Goal: Task Accomplishment & Management: Use online tool/utility

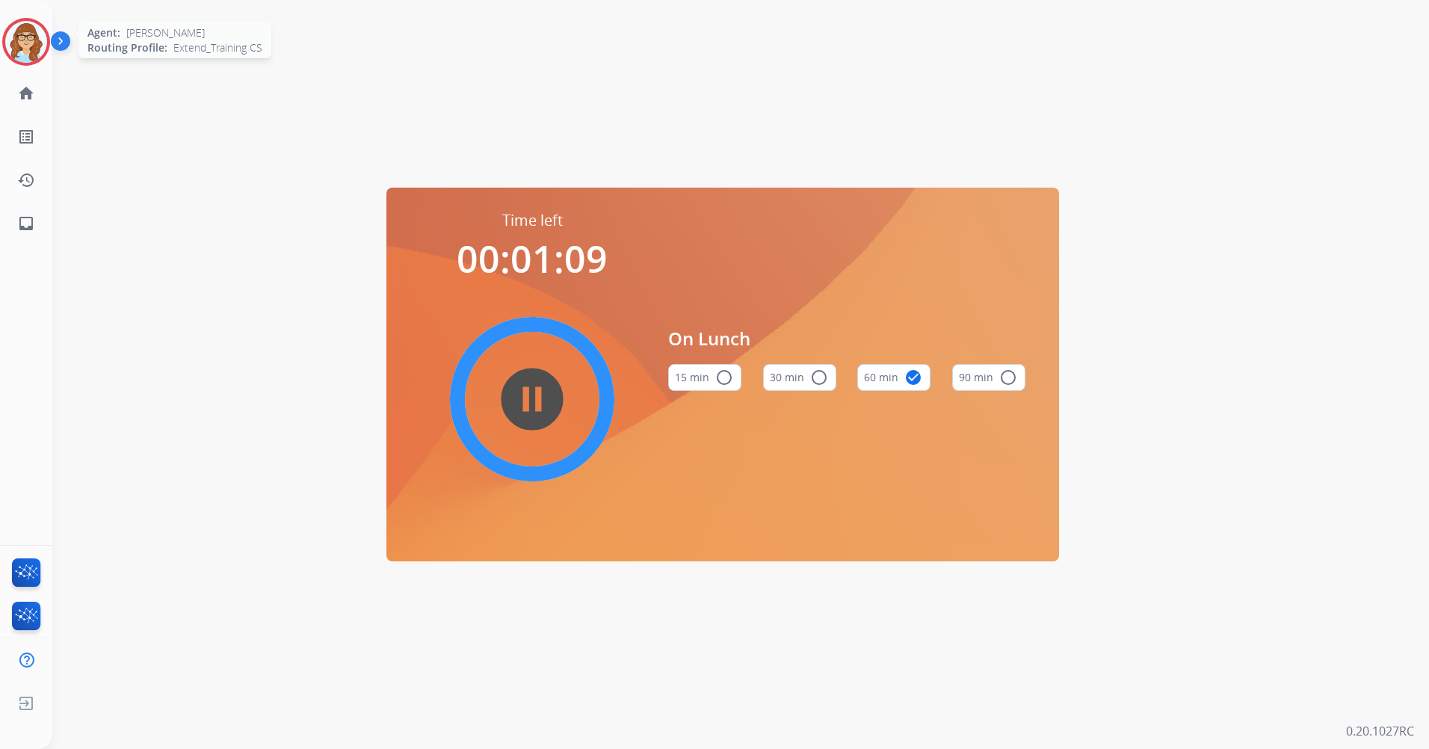
click at [14, 40] on img at bounding box center [26, 42] width 42 height 42
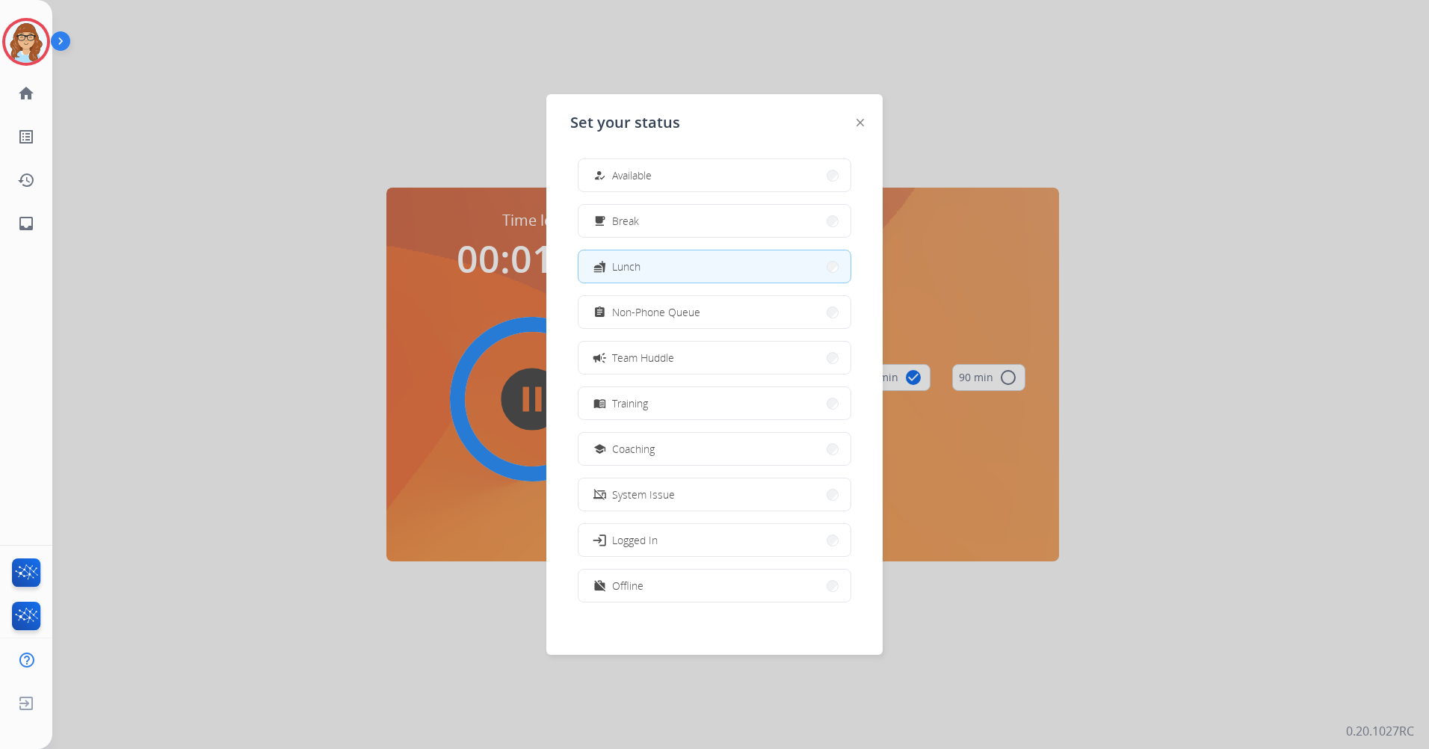
click at [305, 55] on div at bounding box center [714, 374] width 1429 height 749
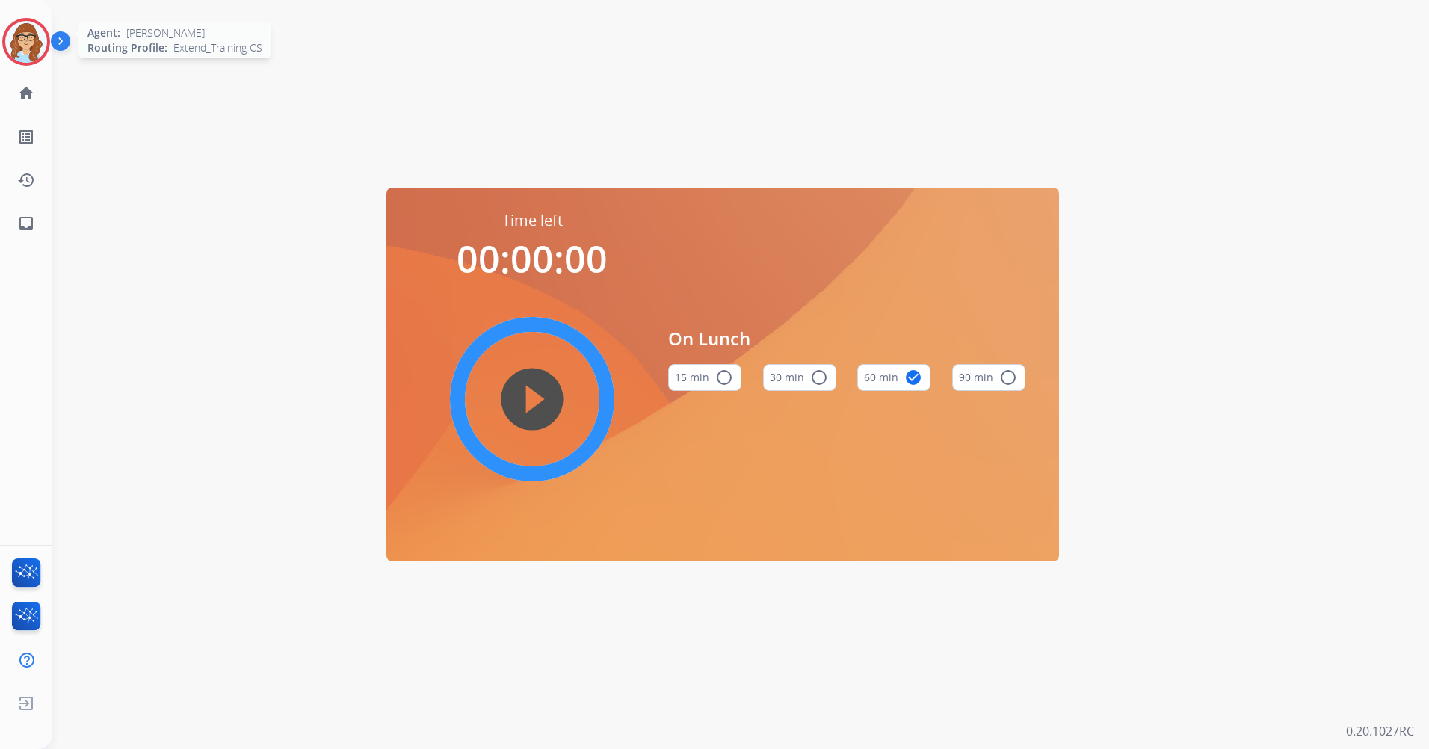
click at [17, 41] on img at bounding box center [26, 42] width 42 height 42
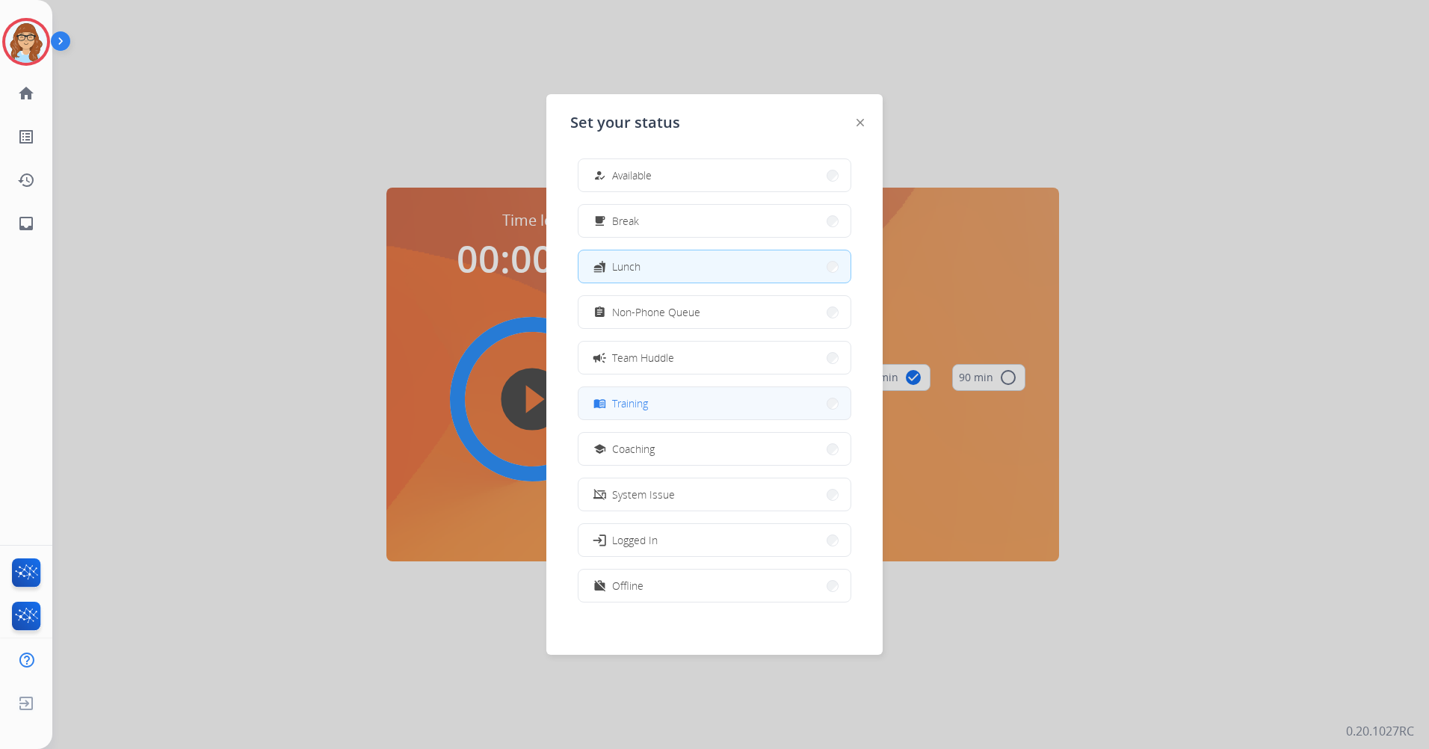
click at [751, 408] on button "menu_book Training" at bounding box center [714, 403] width 272 height 32
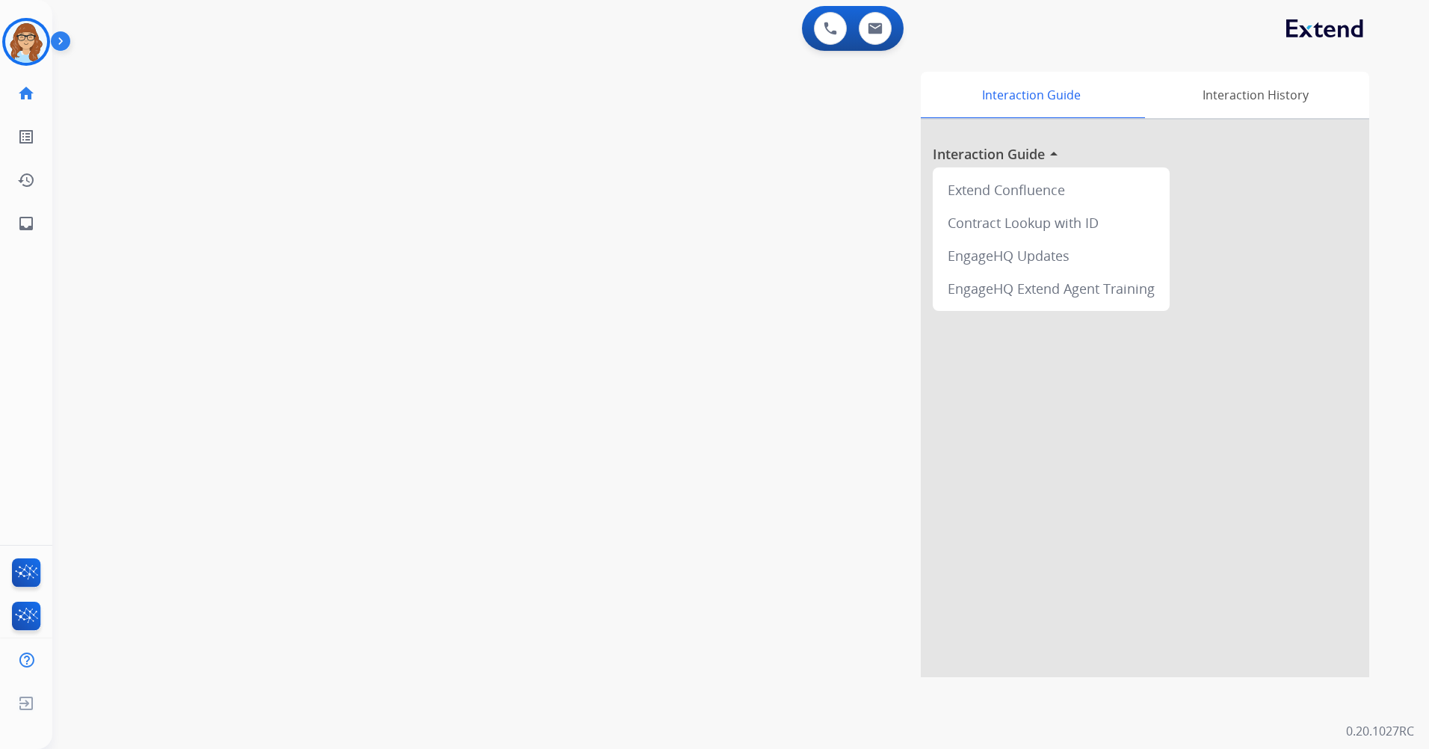
click at [58, 40] on img at bounding box center [63, 44] width 25 height 28
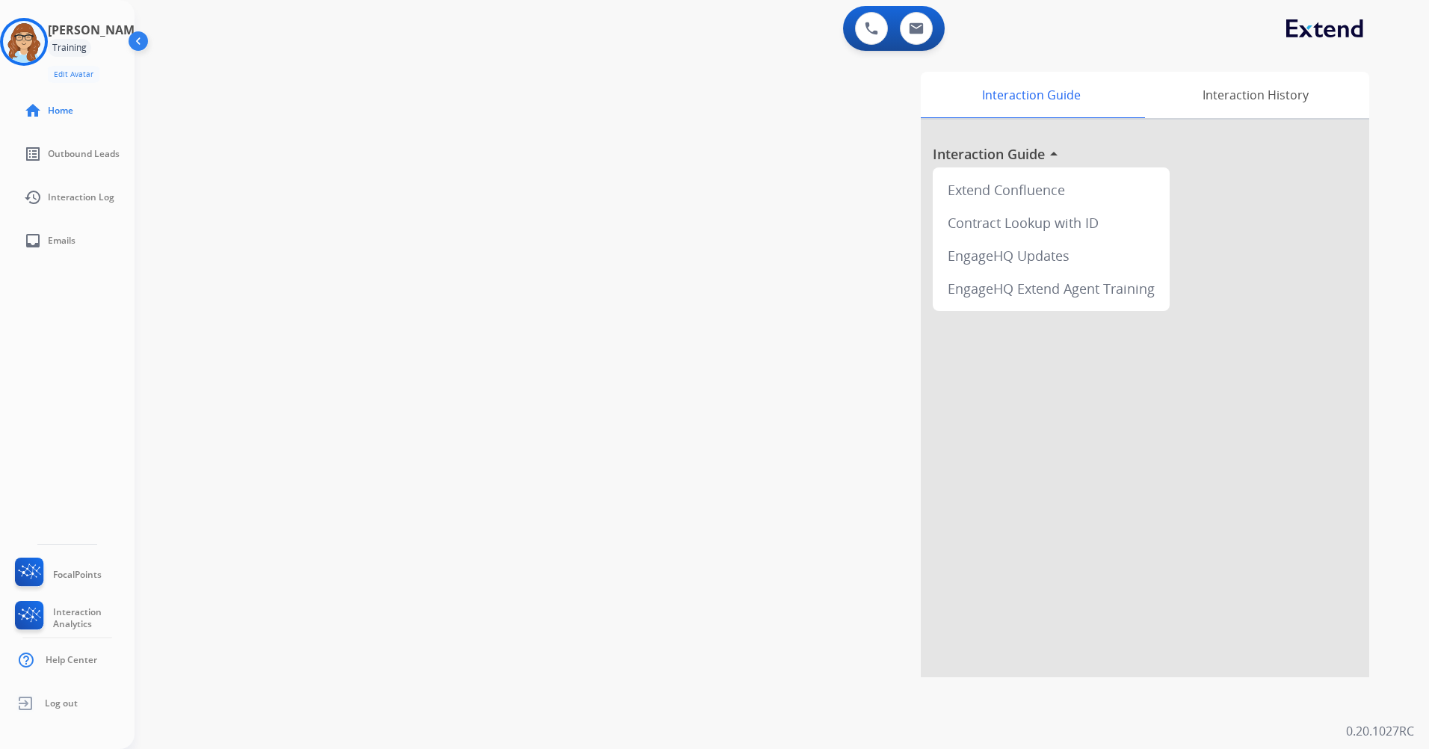
click at [137, 46] on img at bounding box center [140, 44] width 28 height 28
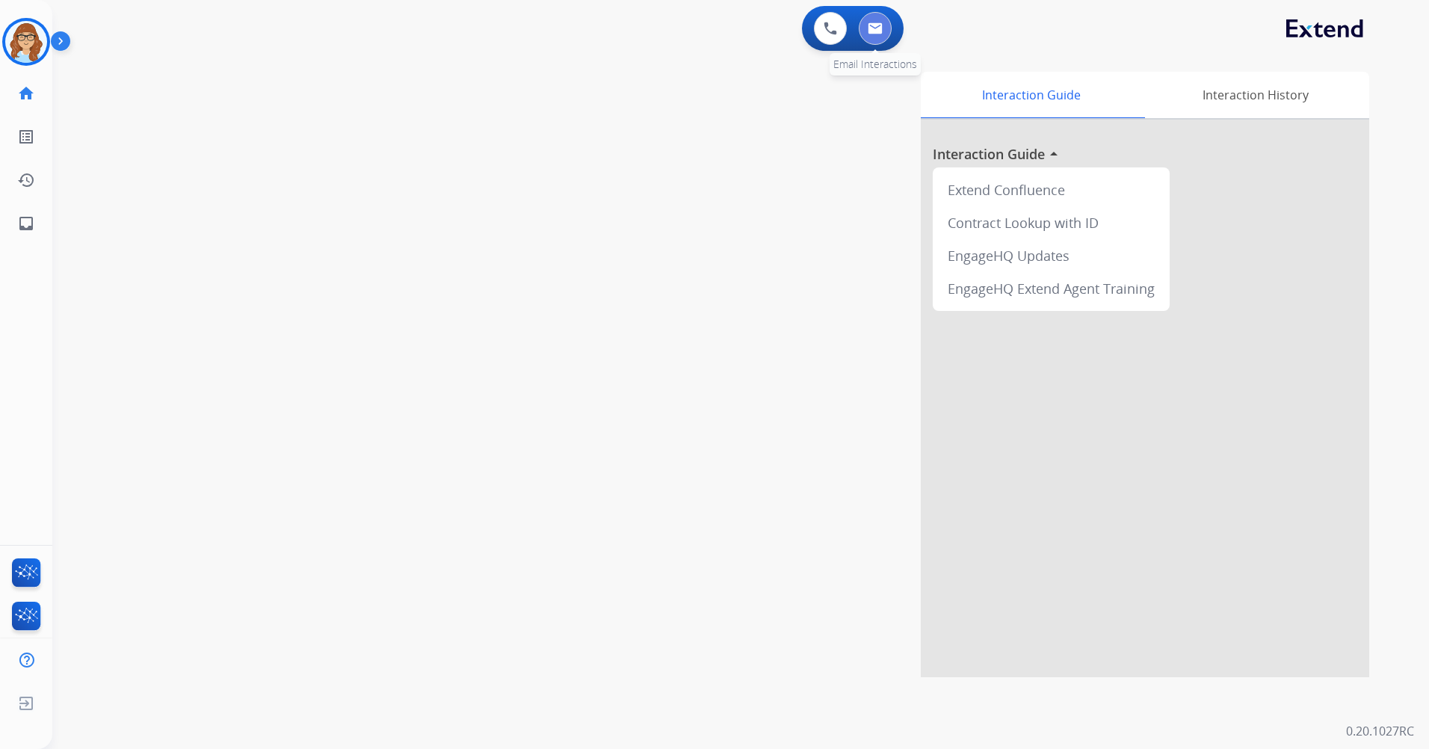
click at [888, 25] on button at bounding box center [874, 28] width 33 height 33
select select "**********"
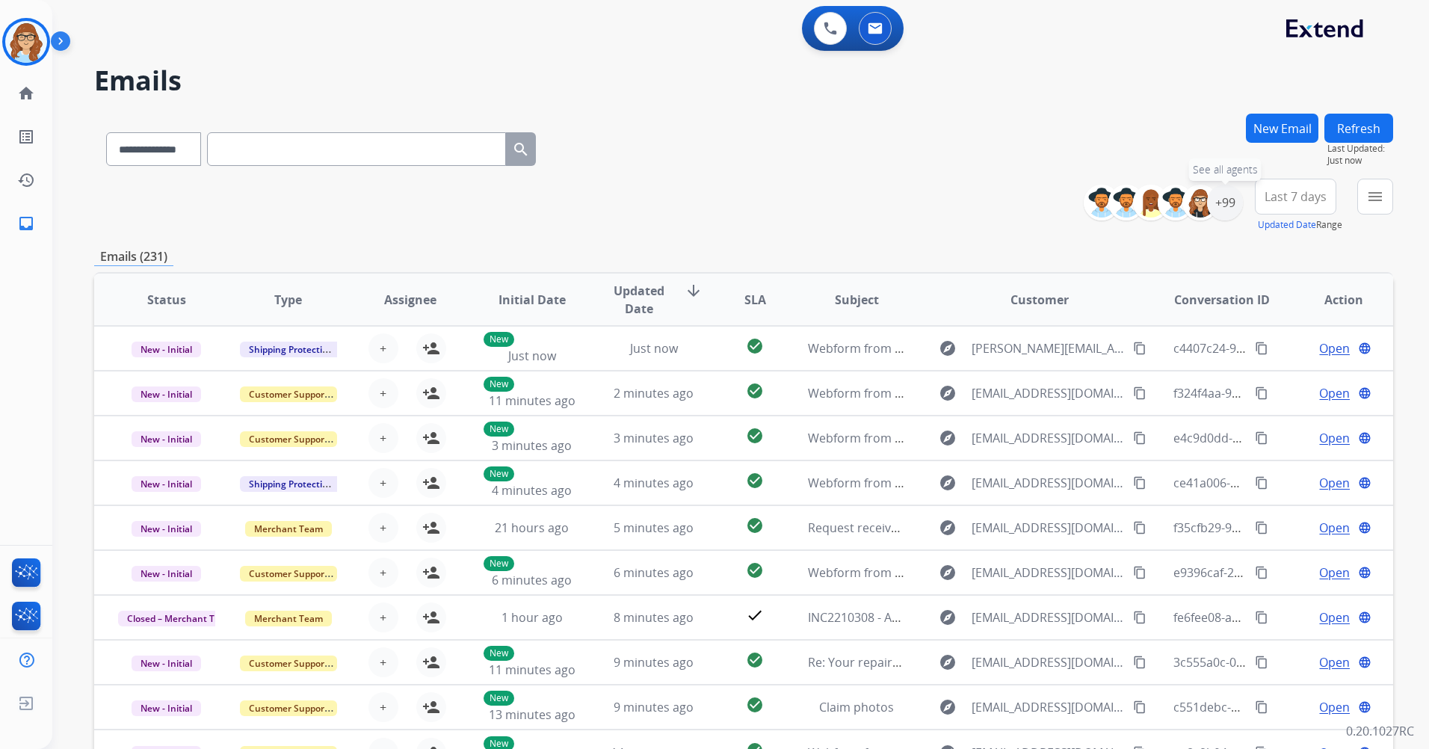
click at [1224, 205] on div "+99" at bounding box center [1225, 203] width 36 height 36
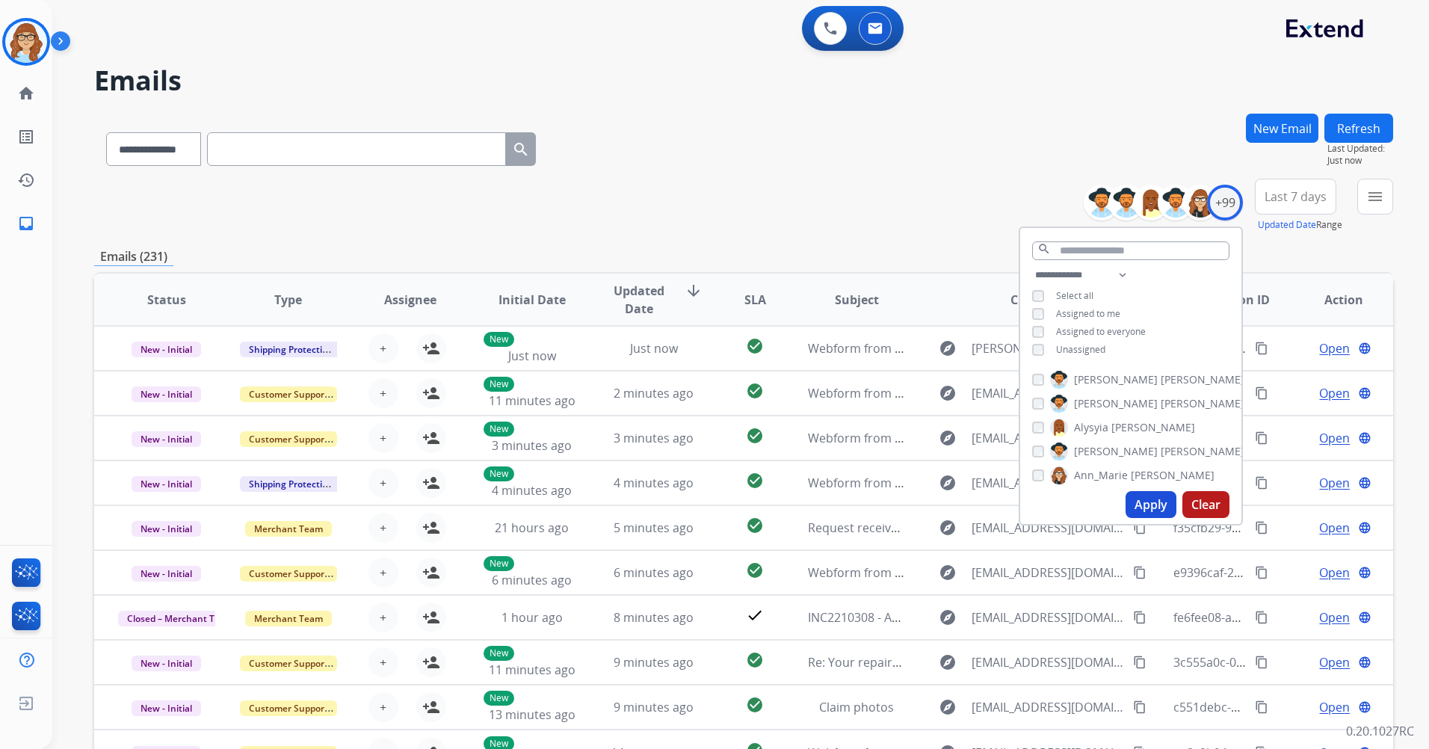
drag, startPoint x: 1065, startPoint y: 354, endPoint x: 1062, endPoint y: 341, distance: 13.8
click at [1062, 341] on div "**********" at bounding box center [1130, 314] width 221 height 96
click at [1059, 340] on div "**********" at bounding box center [1130, 314] width 221 height 96
click at [1056, 345] on span "Unassigned" at bounding box center [1080, 349] width 49 height 13
click at [1154, 505] on button "Apply" at bounding box center [1150, 504] width 51 height 27
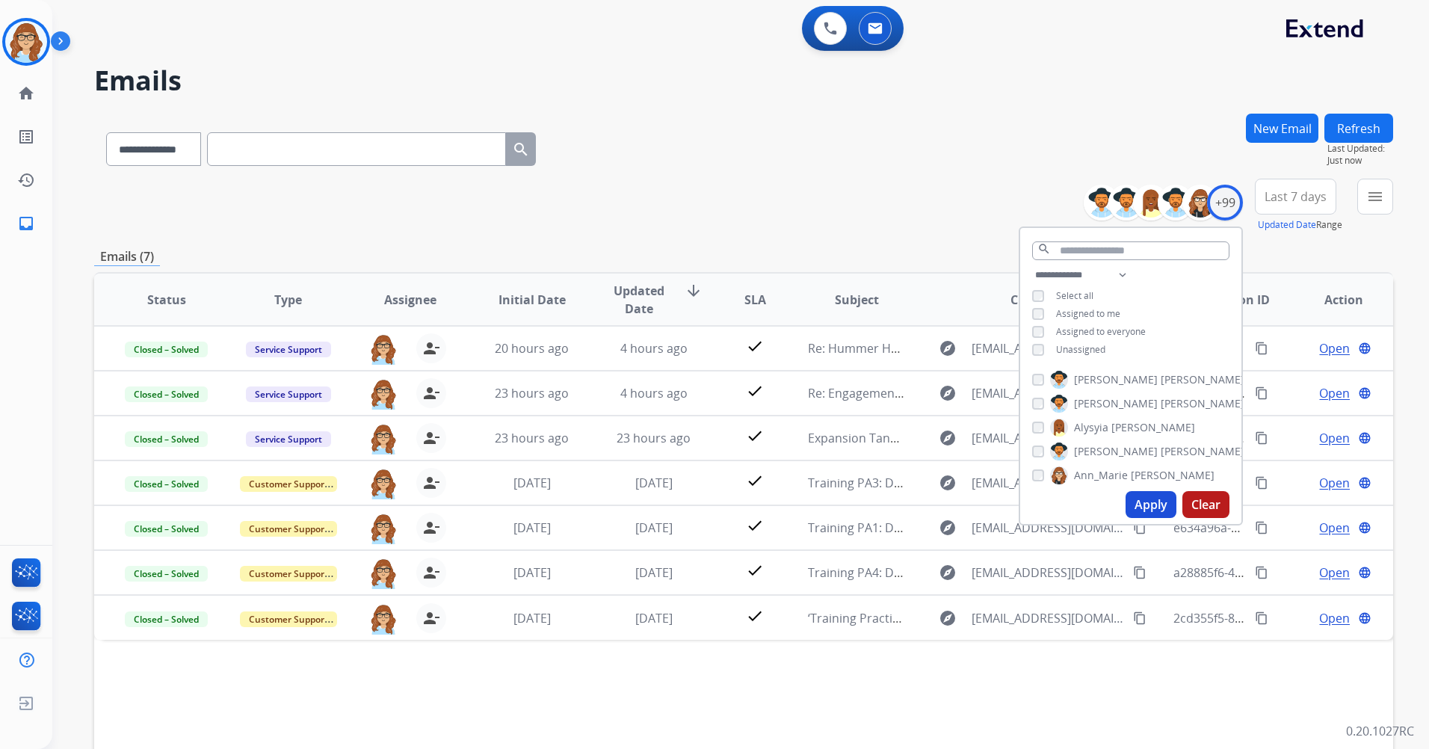
click at [785, 182] on div "**********" at bounding box center [743, 206] width 1299 height 54
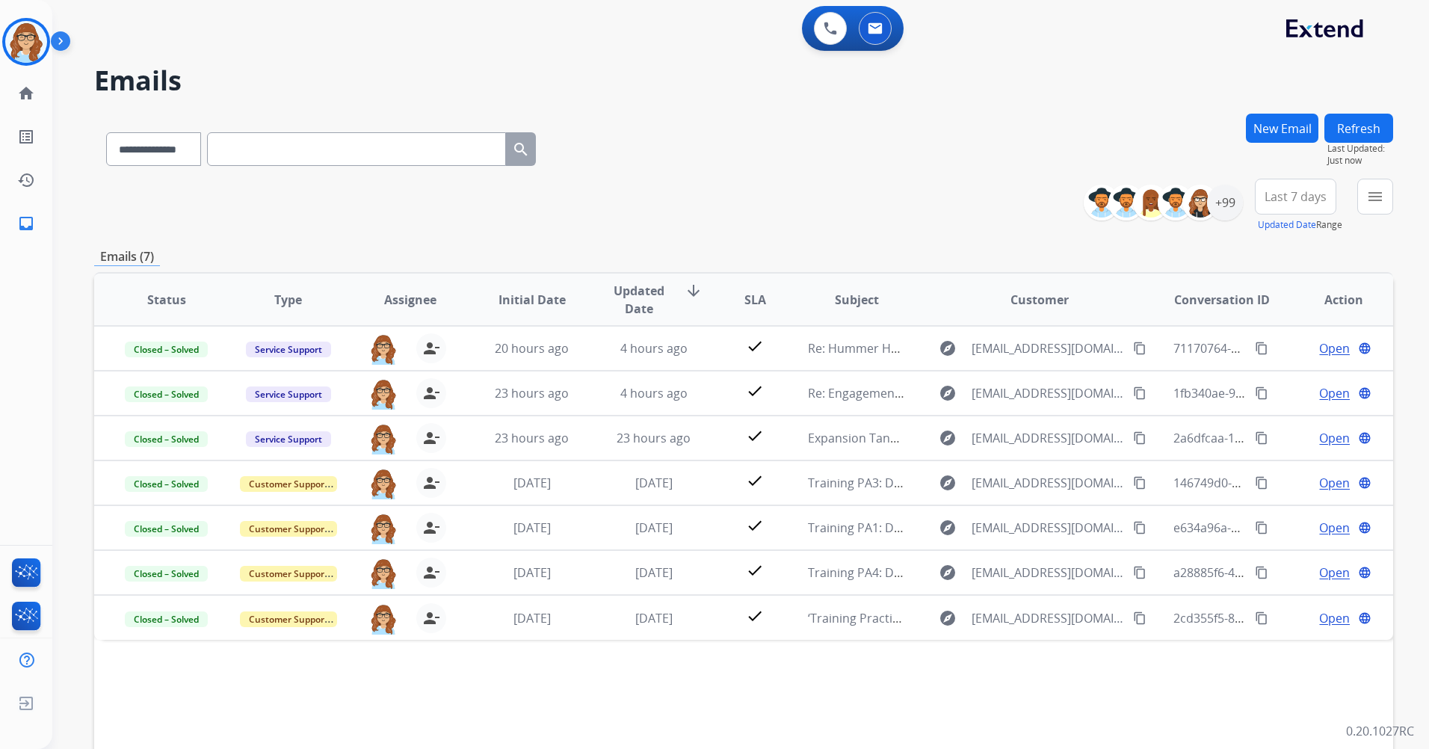
click at [692, 294] on mat-icon "arrow_downward" at bounding box center [693, 291] width 18 height 18
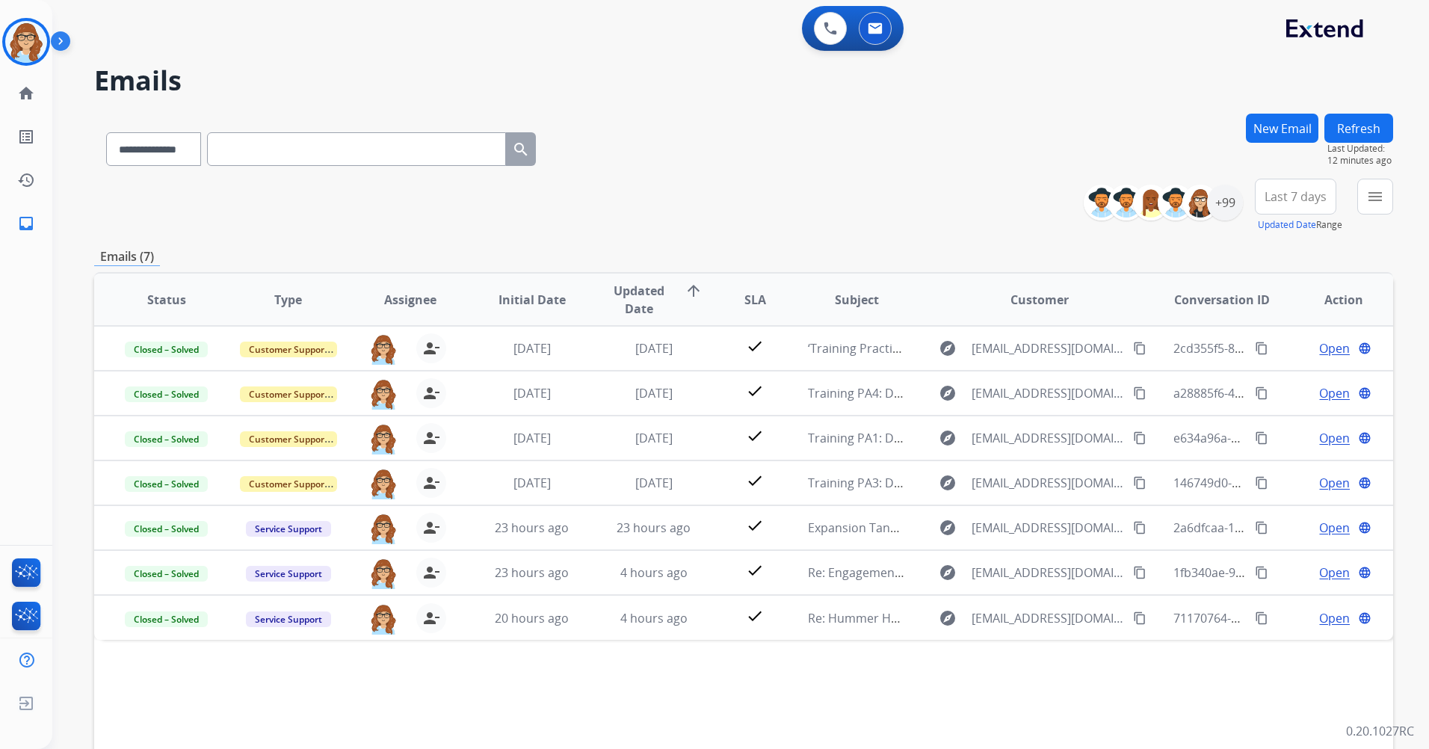
click at [1388, 122] on button "Refresh" at bounding box center [1358, 128] width 69 height 29
click at [1352, 131] on button "Refresh" at bounding box center [1358, 128] width 69 height 29
click at [1354, 120] on button "Refresh" at bounding box center [1358, 128] width 69 height 29
click at [1381, 133] on button "Refresh" at bounding box center [1358, 128] width 69 height 29
click at [1340, 121] on button "Refresh" at bounding box center [1358, 128] width 69 height 29
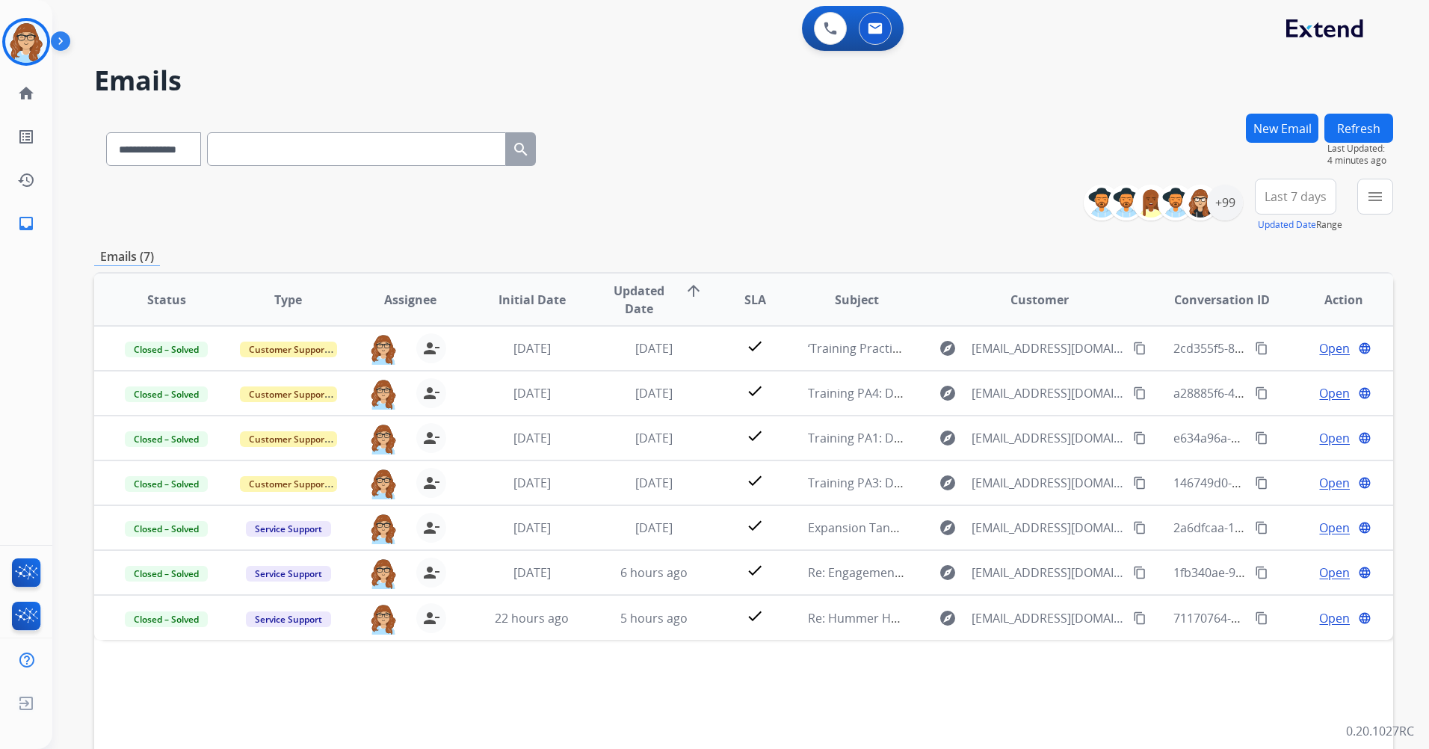
click at [1385, 124] on button "Refresh" at bounding box center [1358, 128] width 69 height 29
click at [1367, 114] on button "Refresh" at bounding box center [1358, 128] width 69 height 29
click at [10, 37] on img at bounding box center [26, 42] width 42 height 42
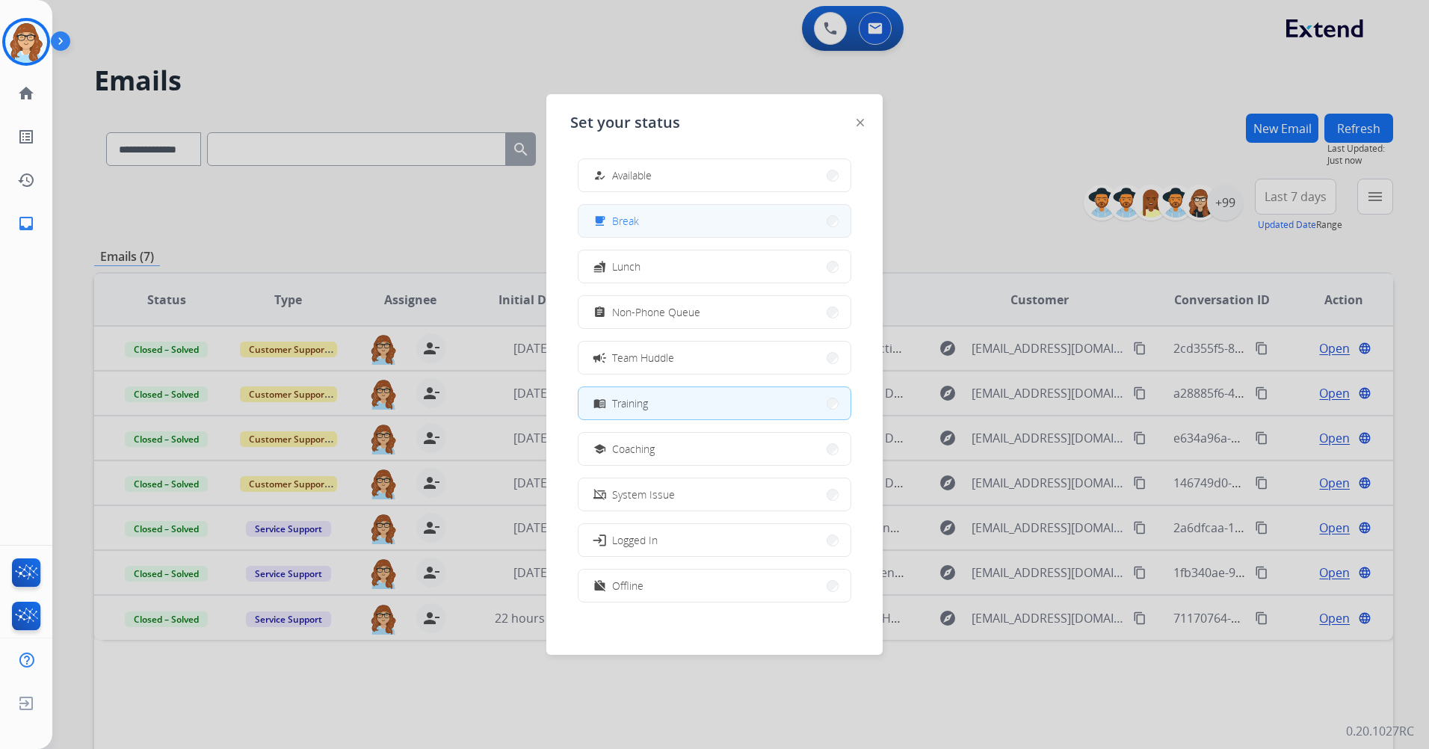
click at [644, 222] on button "free_breakfast Break" at bounding box center [714, 221] width 272 height 32
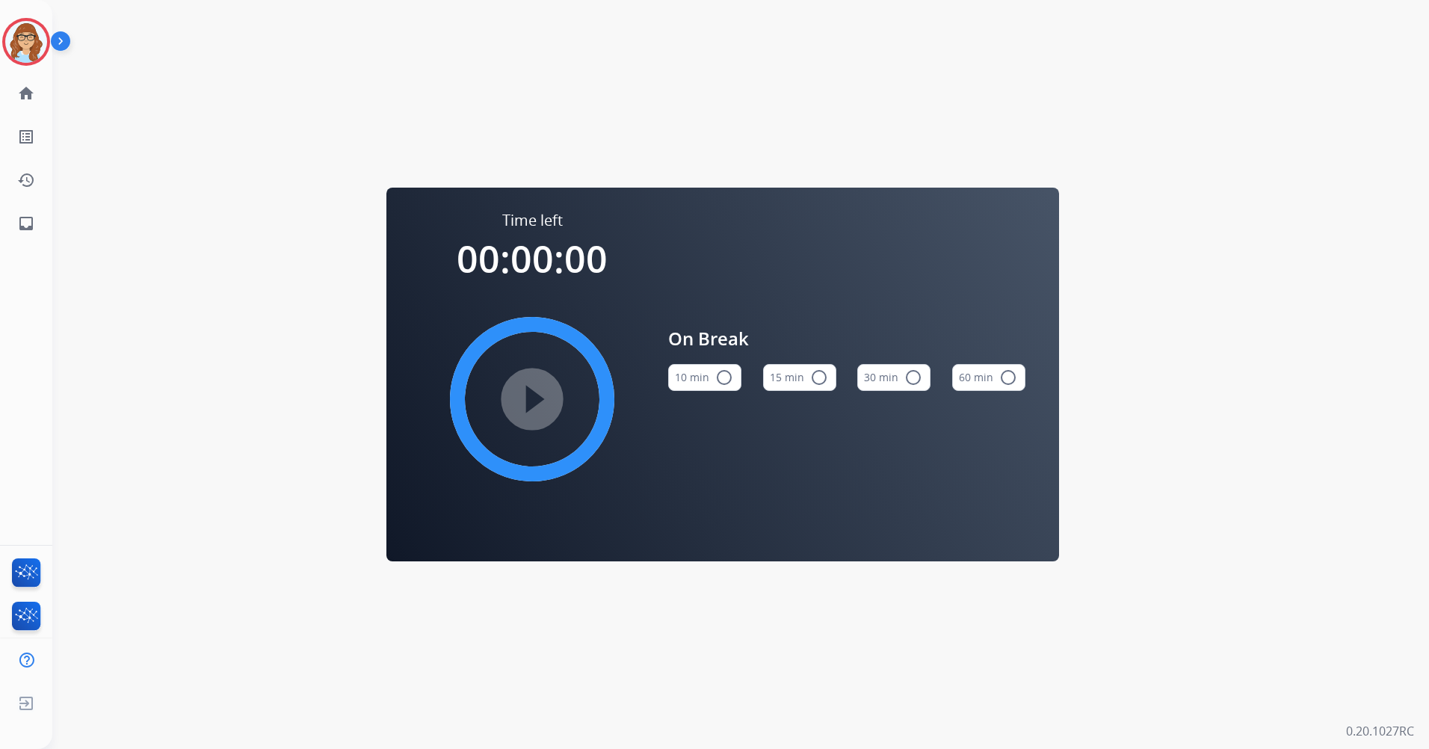
click at [791, 365] on button "15 min radio_button_unchecked" at bounding box center [799, 377] width 73 height 27
click at [539, 394] on mat-icon "play_circle_filled" at bounding box center [532, 399] width 18 height 18
click at [18, 18] on div "Agent: [PERSON_NAME] Profile: Extend_Training CS" at bounding box center [26, 42] width 48 height 48
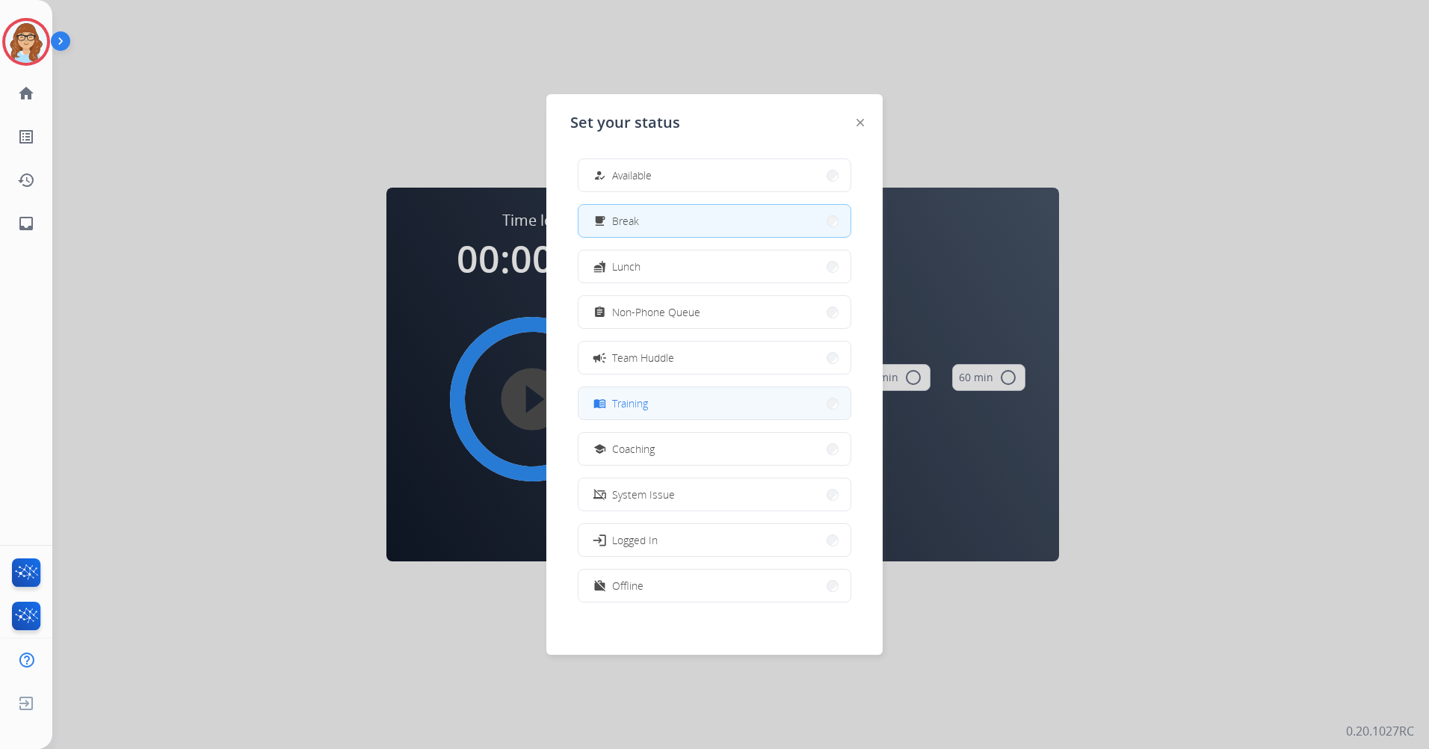
click at [679, 410] on button "menu_book Training" at bounding box center [714, 403] width 272 height 32
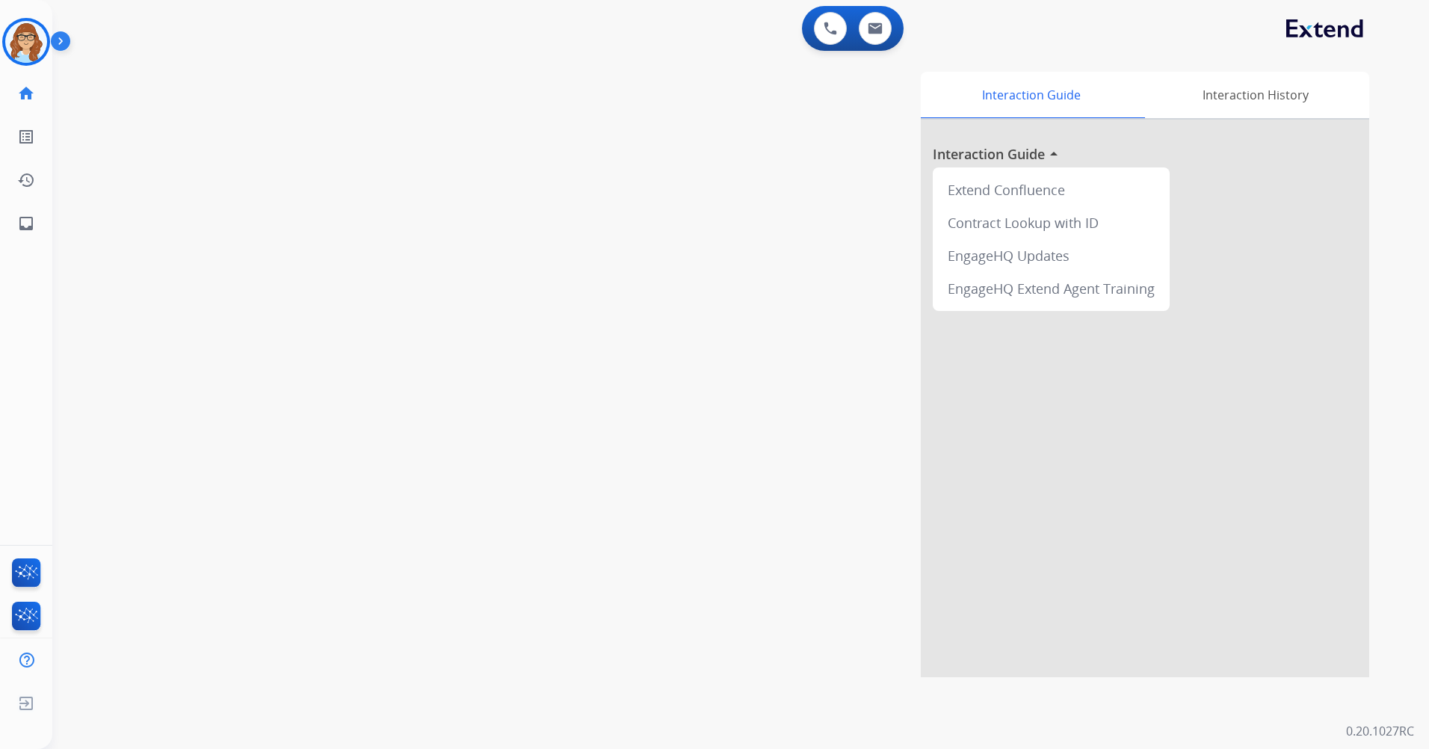
click at [70, 37] on img at bounding box center [63, 44] width 25 height 28
click at [67, 41] on img at bounding box center [63, 44] width 25 height 28
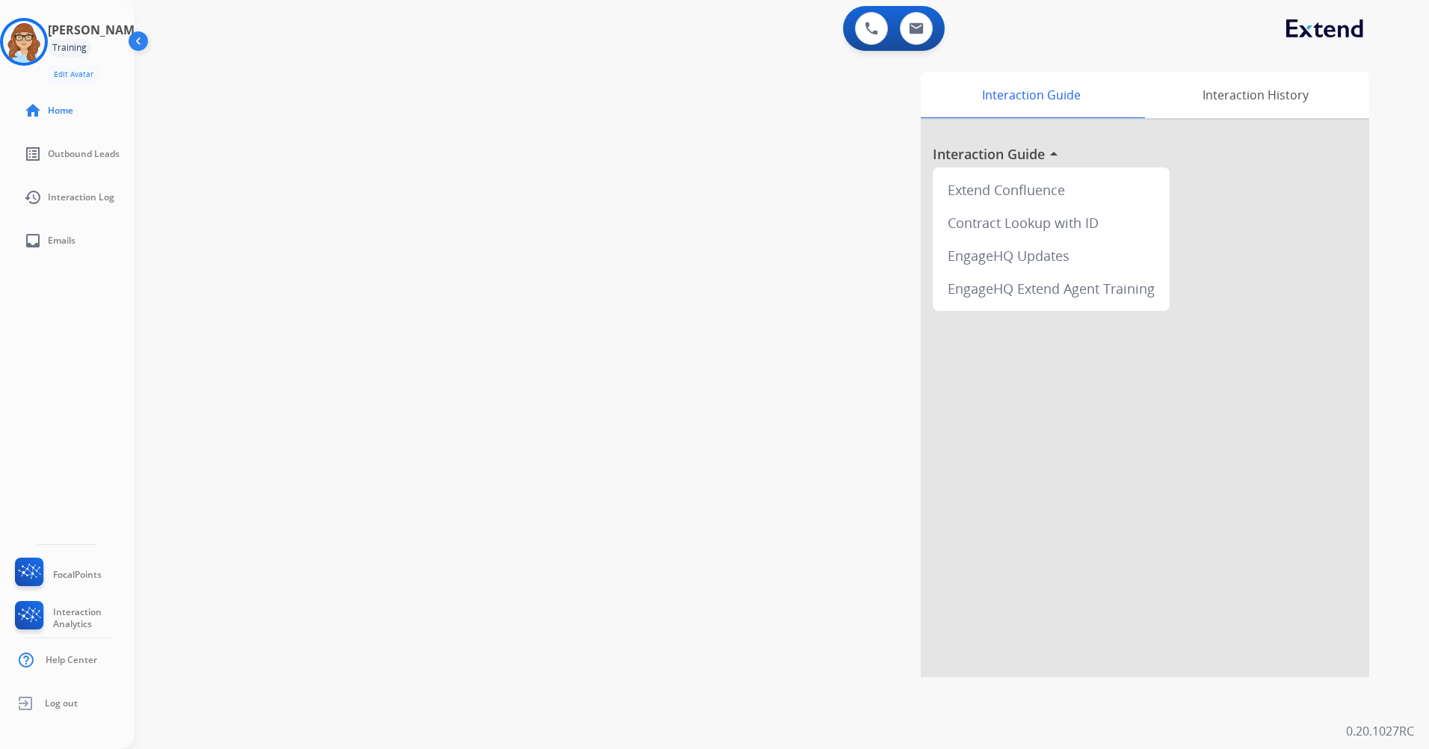
click at [126, 46] on img at bounding box center [140, 44] width 28 height 28
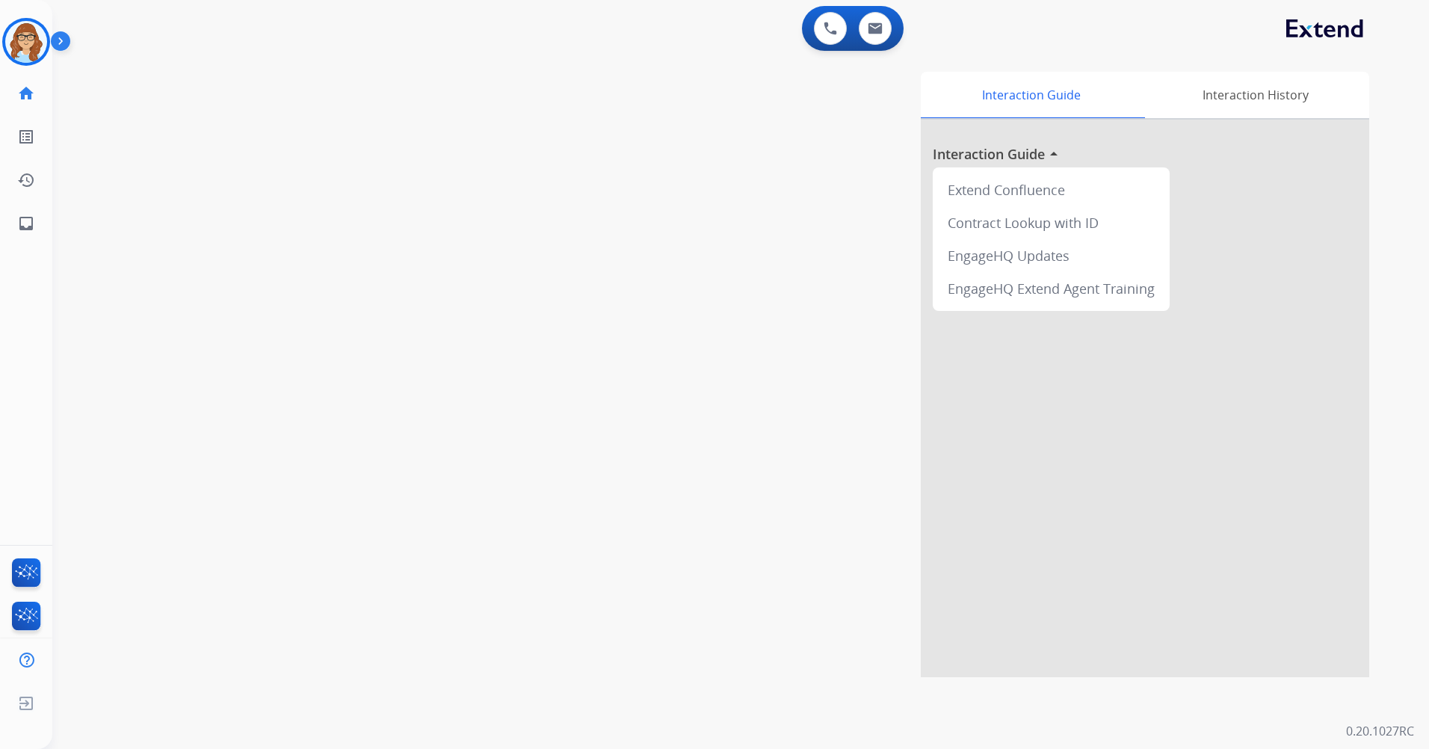
click at [64, 52] on img at bounding box center [63, 44] width 25 height 28
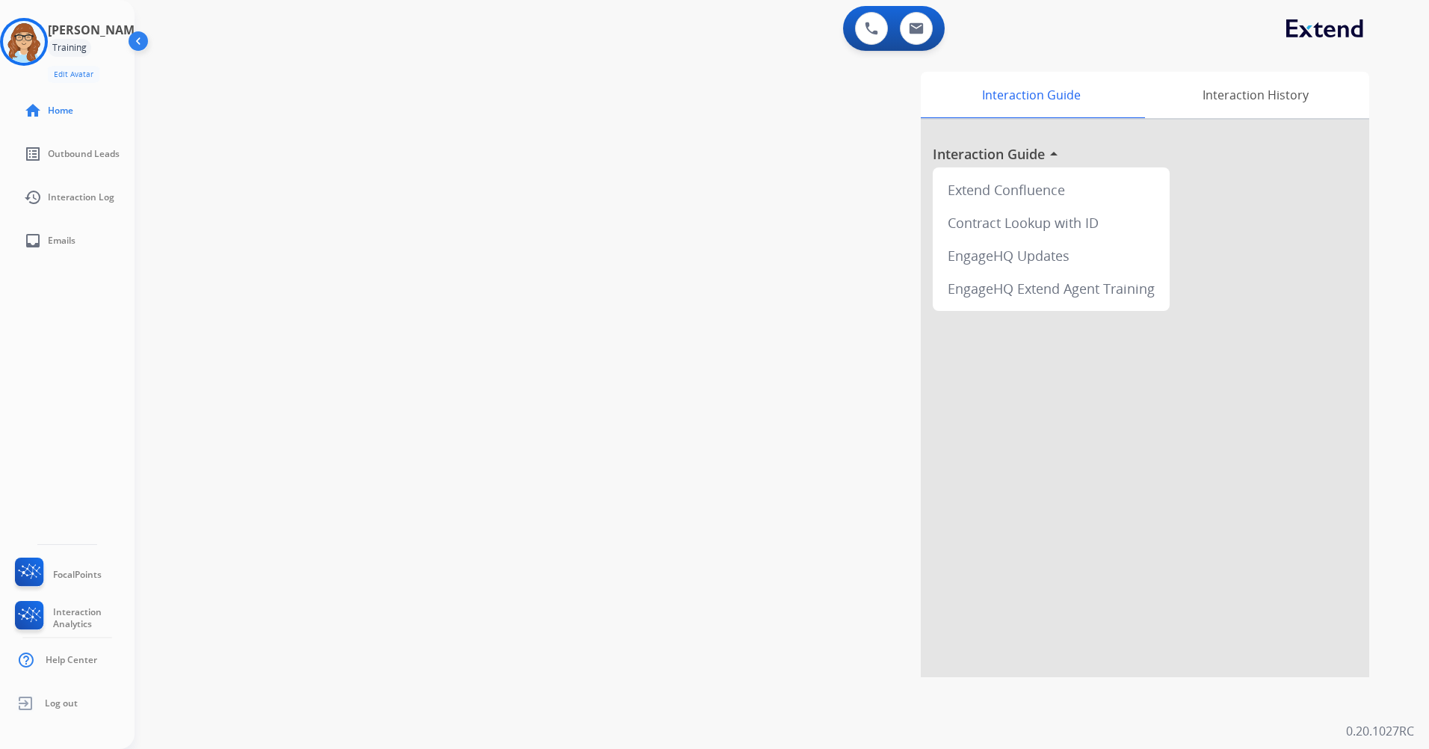
click at [143, 46] on img at bounding box center [140, 44] width 28 height 28
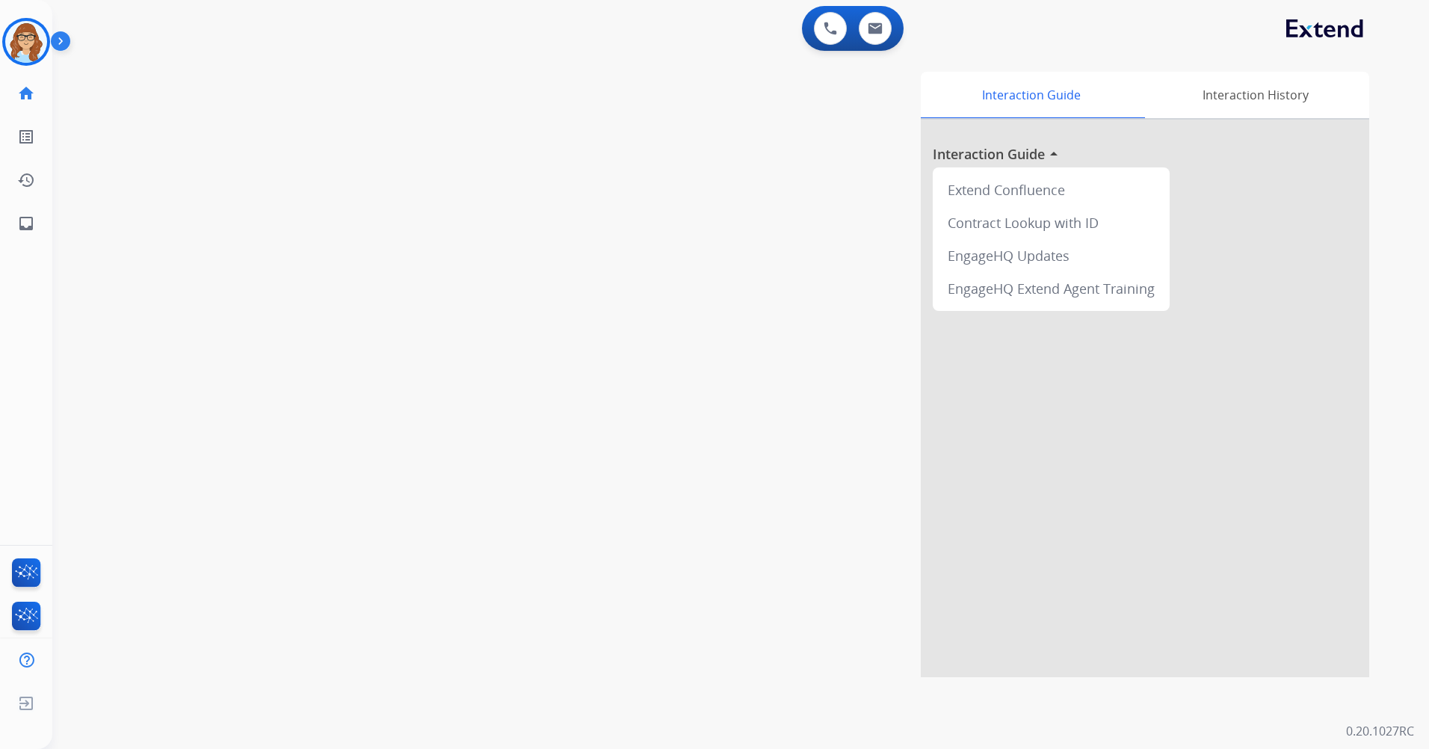
click at [891, 51] on div "0 Voice Interactions 0 Email Interactions" at bounding box center [731, 30] width 1322 height 48
click at [879, 35] on button at bounding box center [874, 28] width 33 height 33
select select "**********"
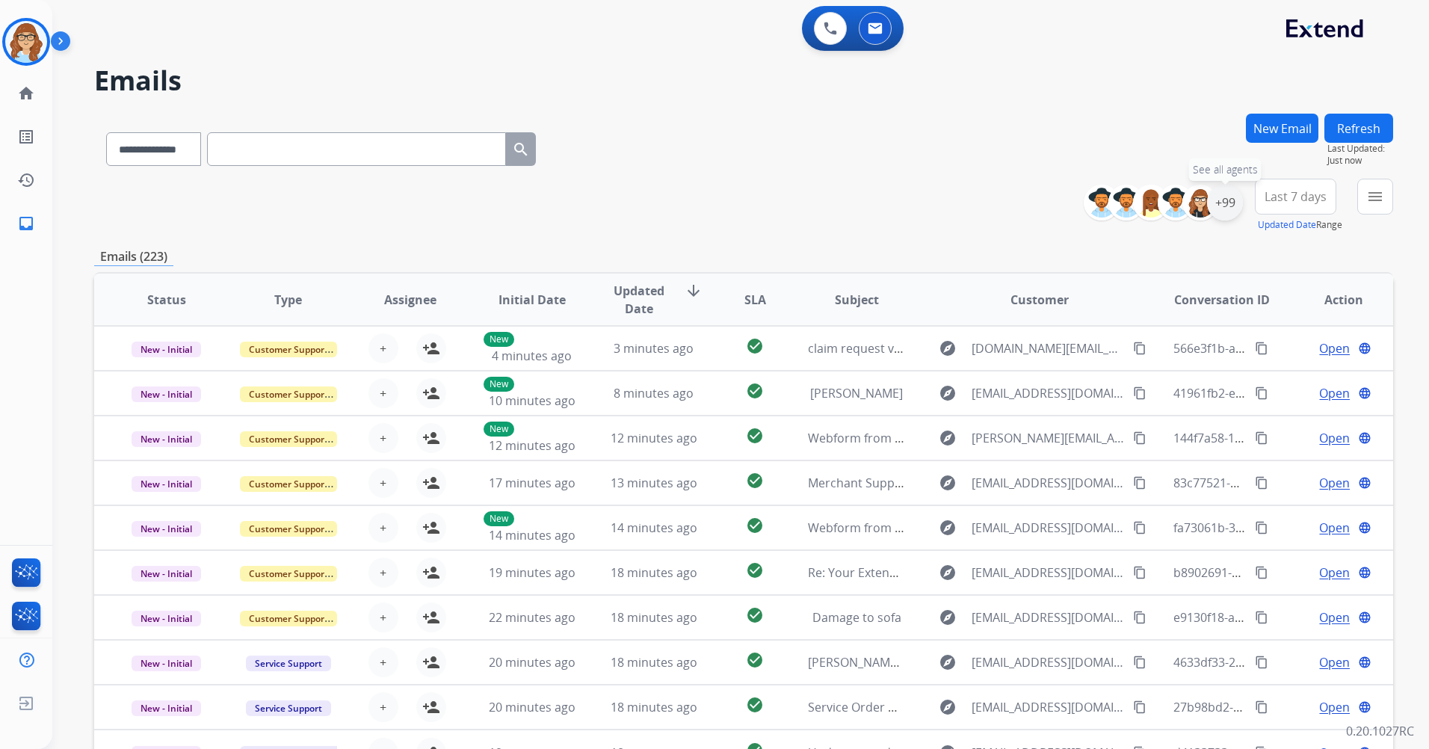
drag, startPoint x: 1210, startPoint y: 202, endPoint x: 1222, endPoint y: 219, distance: 20.8
click at [1213, 208] on div "+99" at bounding box center [1225, 203] width 36 height 36
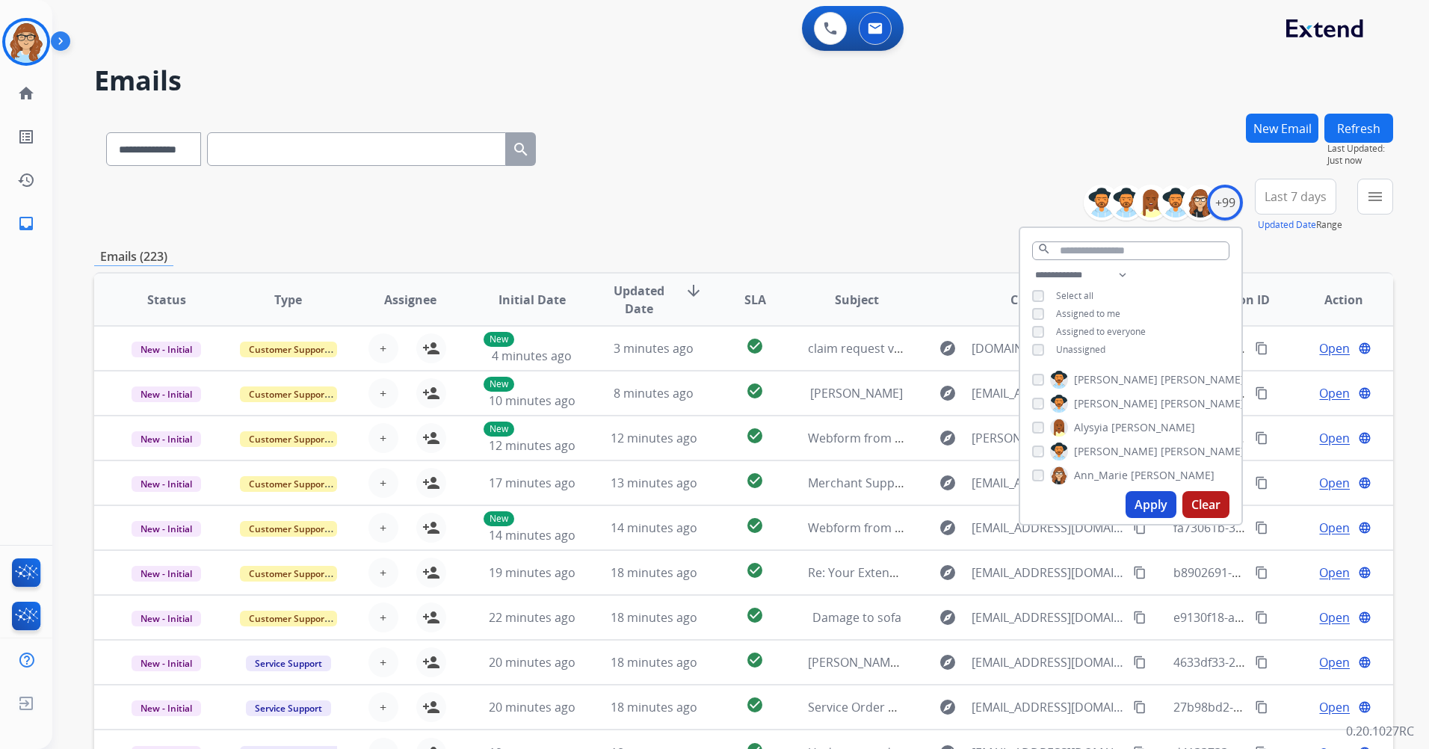
click at [1087, 354] on div "**********" at bounding box center [1130, 314] width 221 height 96
click at [1085, 346] on span "Unassigned" at bounding box center [1080, 349] width 49 height 13
click at [1141, 495] on button "Apply" at bounding box center [1150, 504] width 51 height 27
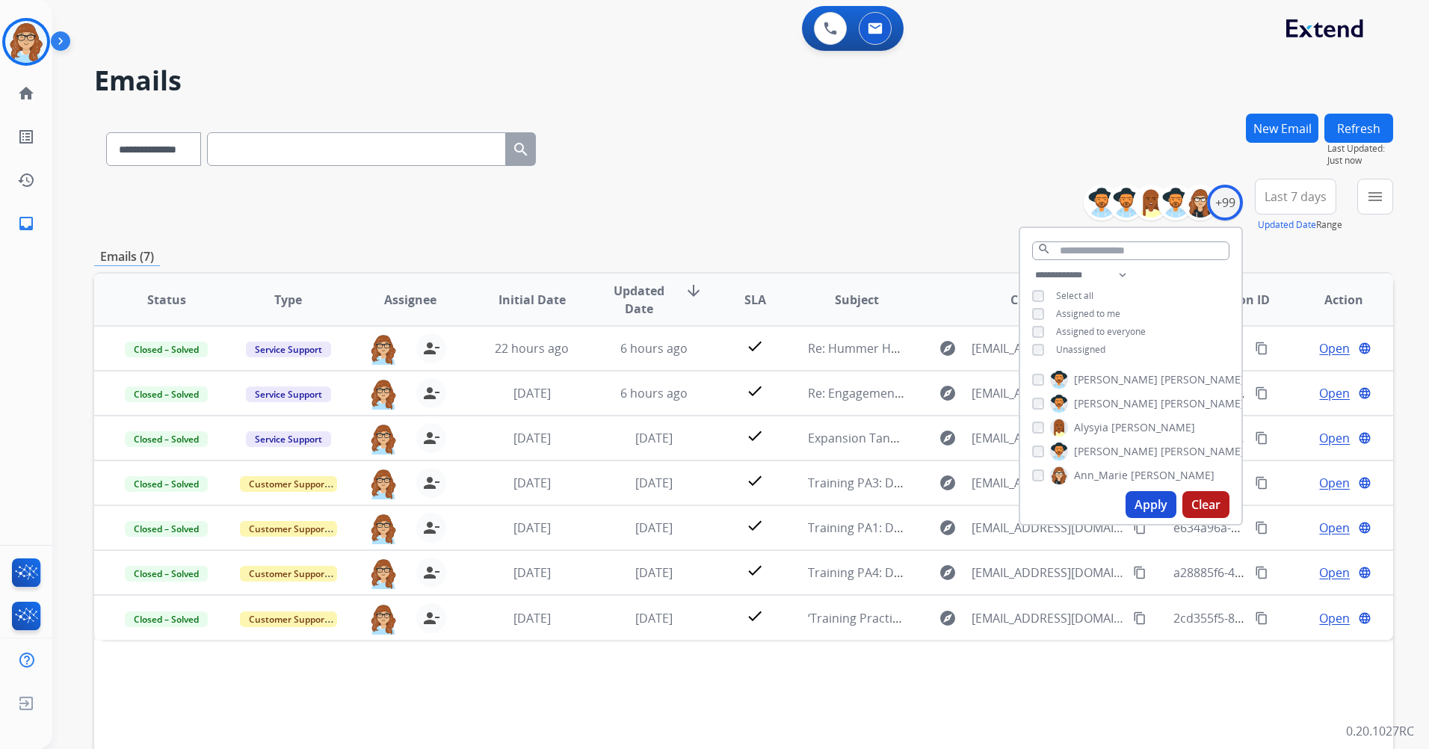
click at [750, 155] on div "**********" at bounding box center [743, 146] width 1299 height 65
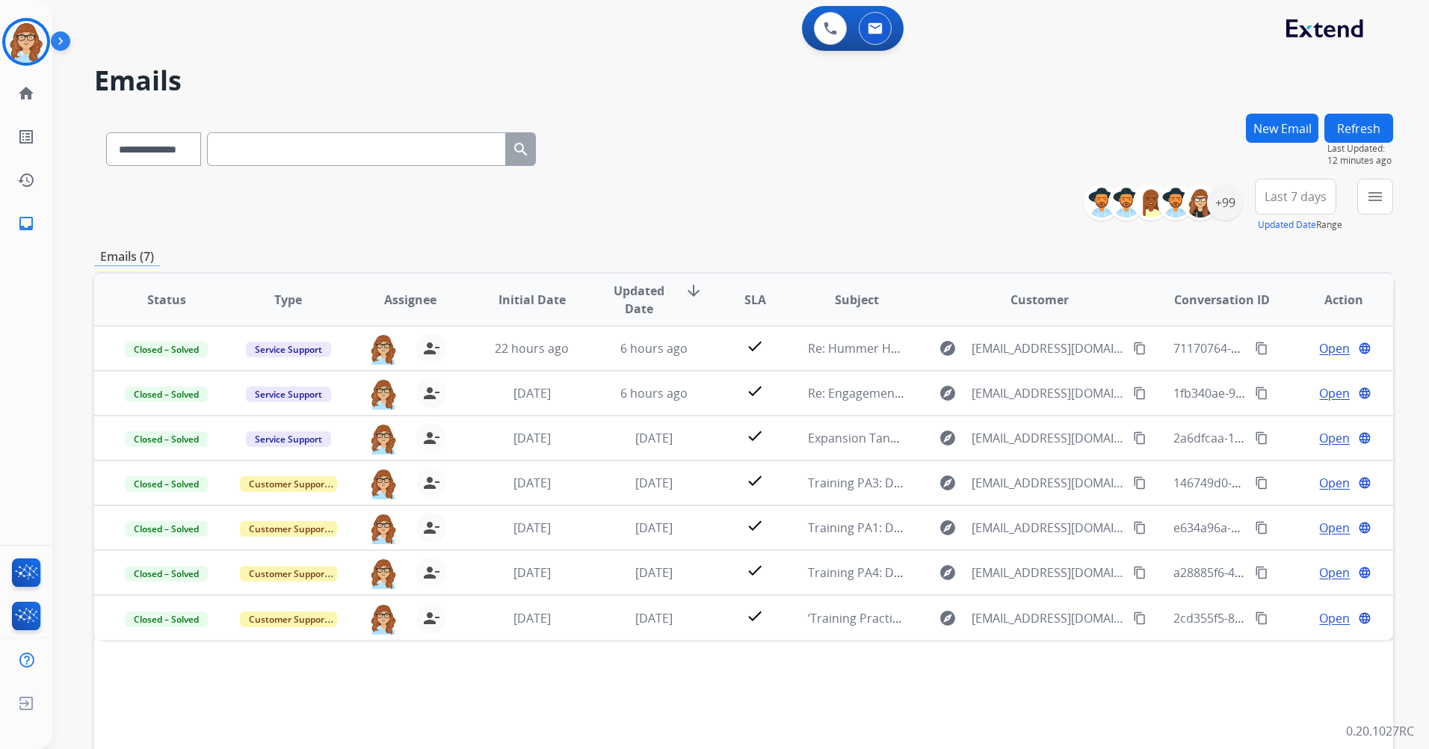
click at [1358, 123] on button "Refresh" at bounding box center [1358, 128] width 69 height 29
click at [1390, 126] on button "Refresh" at bounding box center [1358, 128] width 69 height 29
click at [71, 36] on img at bounding box center [63, 44] width 25 height 28
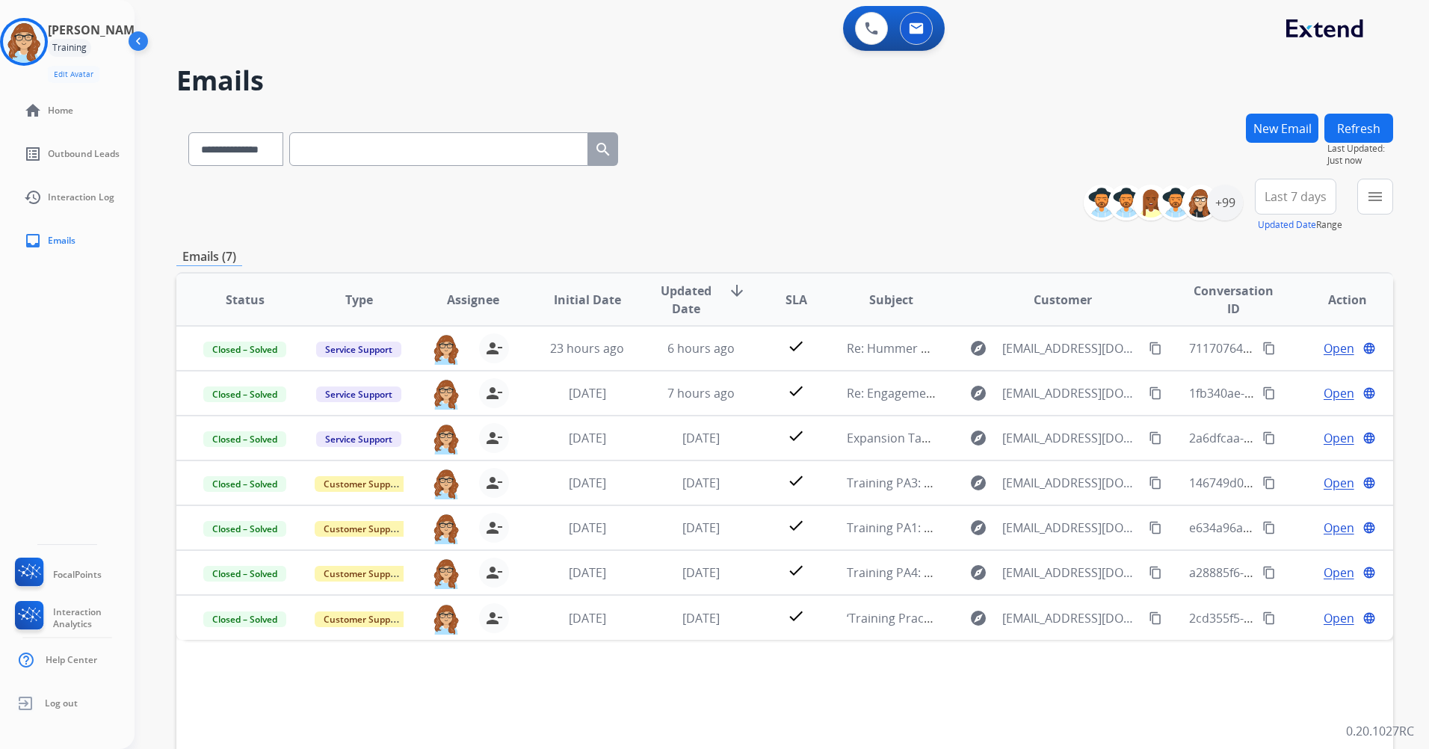
click at [137, 49] on img at bounding box center [140, 44] width 28 height 28
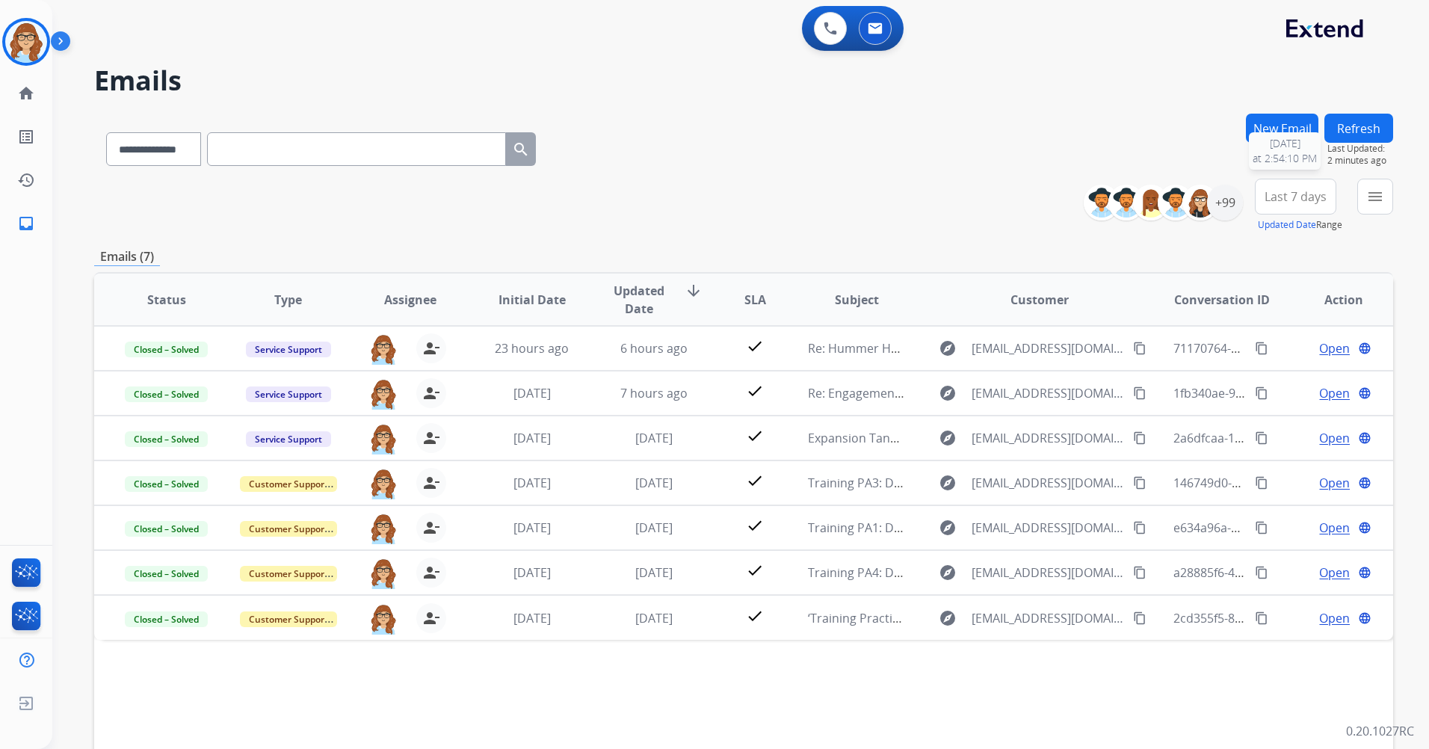
click at [1380, 140] on button "Refresh" at bounding box center [1358, 128] width 69 height 29
